Goal: Communication & Community: Participate in discussion

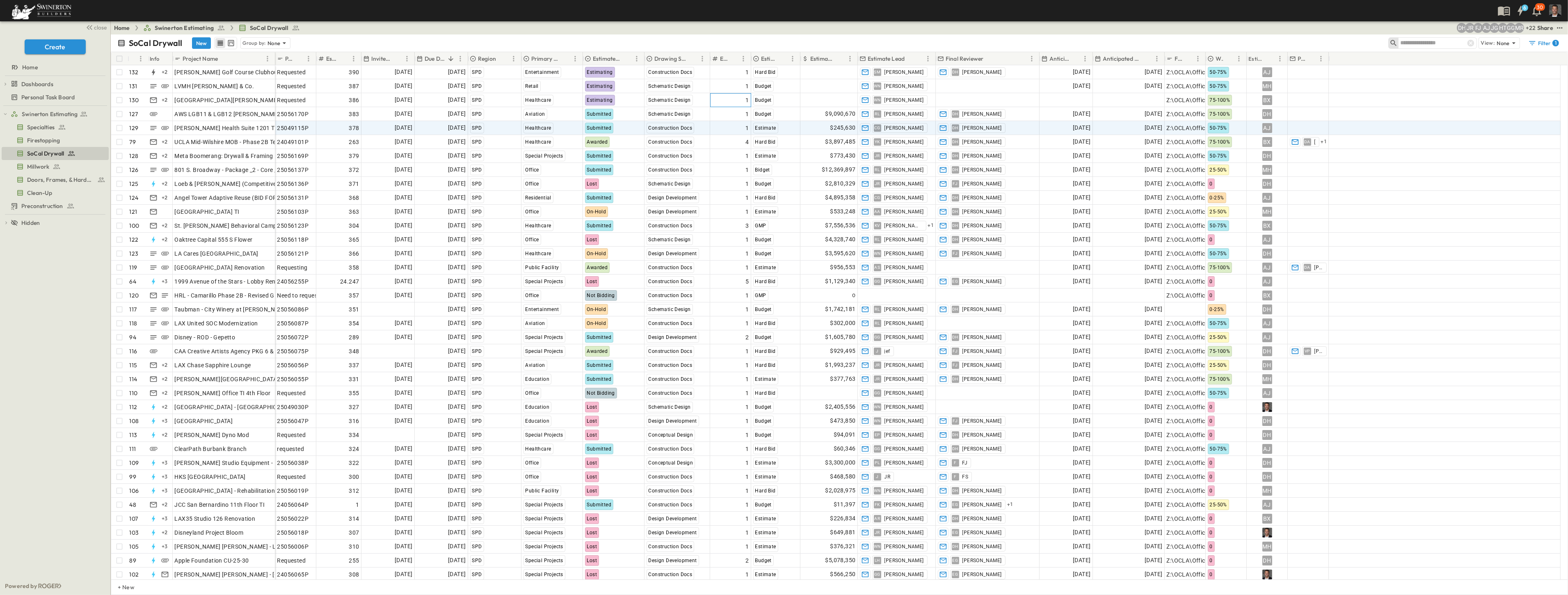
click at [752, 125] on div "Requested 390 [DATE] [DATE] SPD Entertainment Estimating Construction Docs 1 Ha…" at bounding box center [917, 344] width 1285 height 558
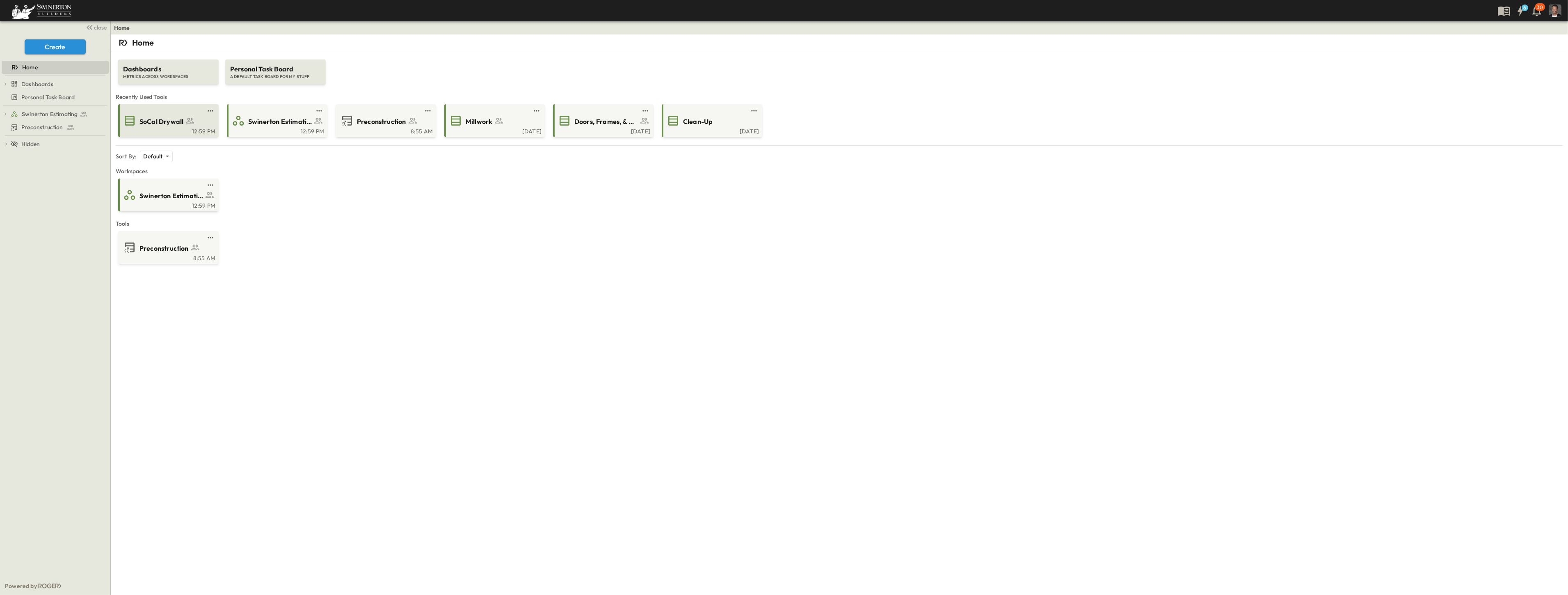
click at [164, 125] on span "SoCal Drywall" at bounding box center [161, 121] width 44 height 10
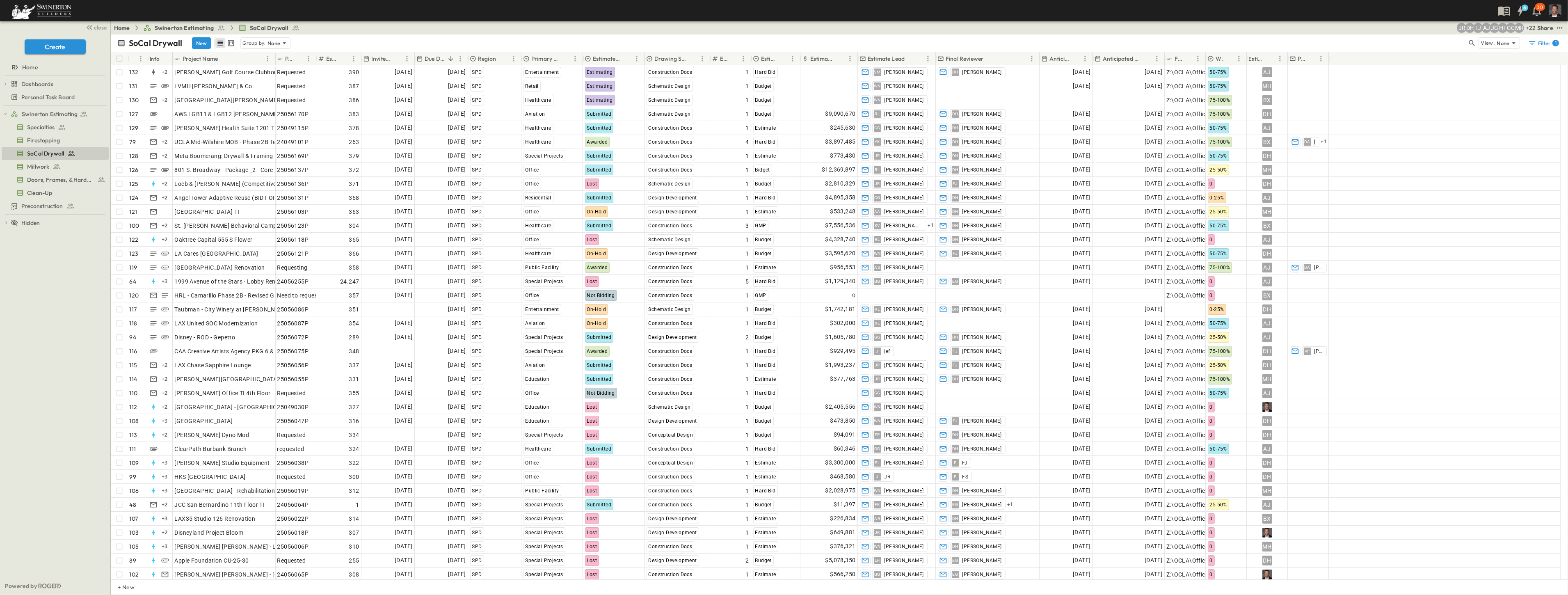
click at [275, 58] on div "P-Code" at bounding box center [295, 59] width 41 height 13
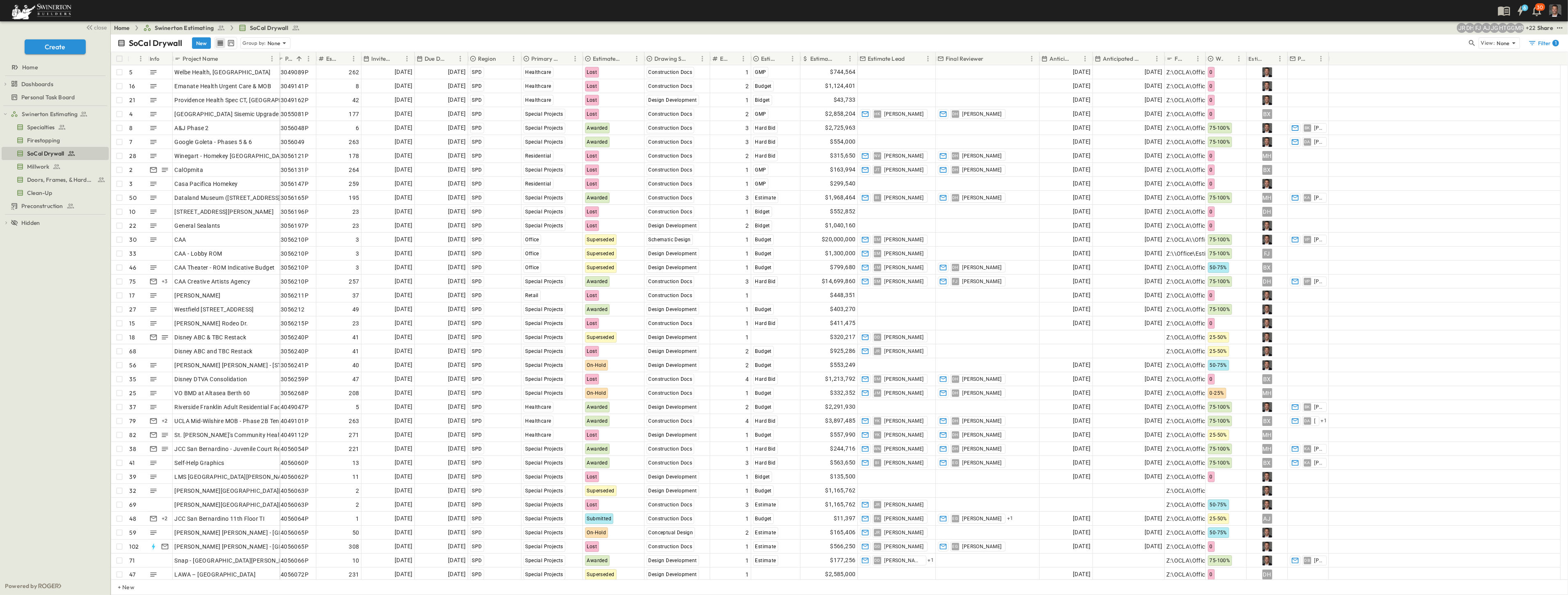
drag, startPoint x: 273, startPoint y: 58, endPoint x: 278, endPoint y: 57, distance: 5.1
click at [278, 57] on div at bounding box center [280, 58] width 8 height 23
